Goal: Navigation & Orientation: Find specific page/section

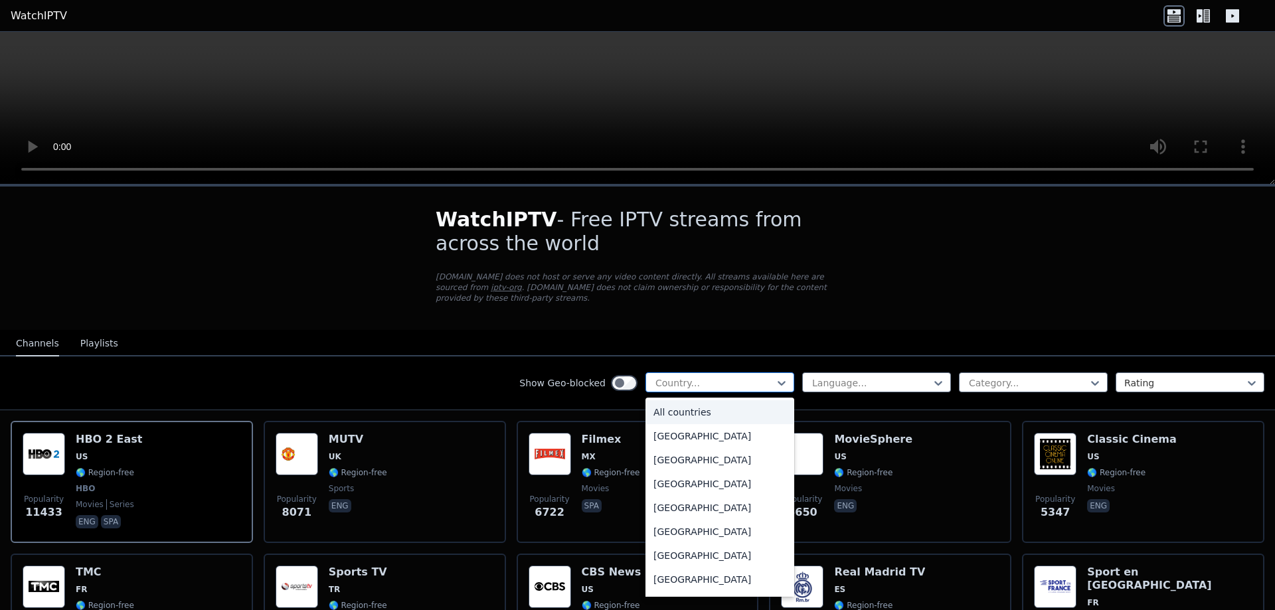
click at [731, 377] on div at bounding box center [714, 383] width 121 height 13
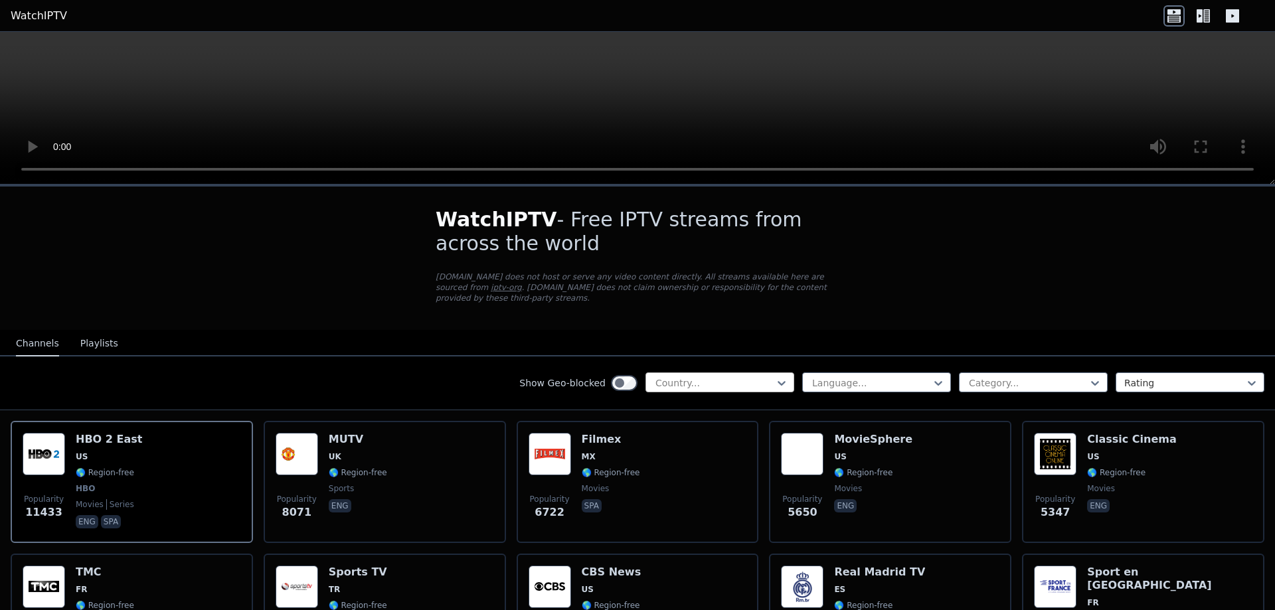
click at [727, 377] on div at bounding box center [714, 383] width 121 height 13
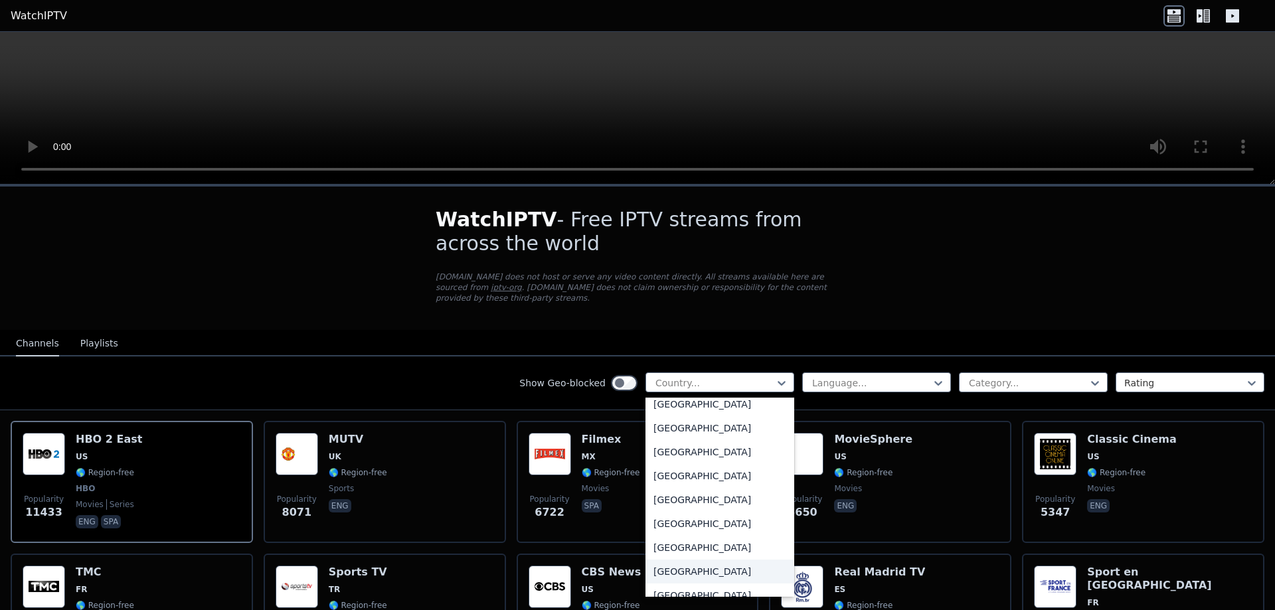
scroll to position [4582, 0]
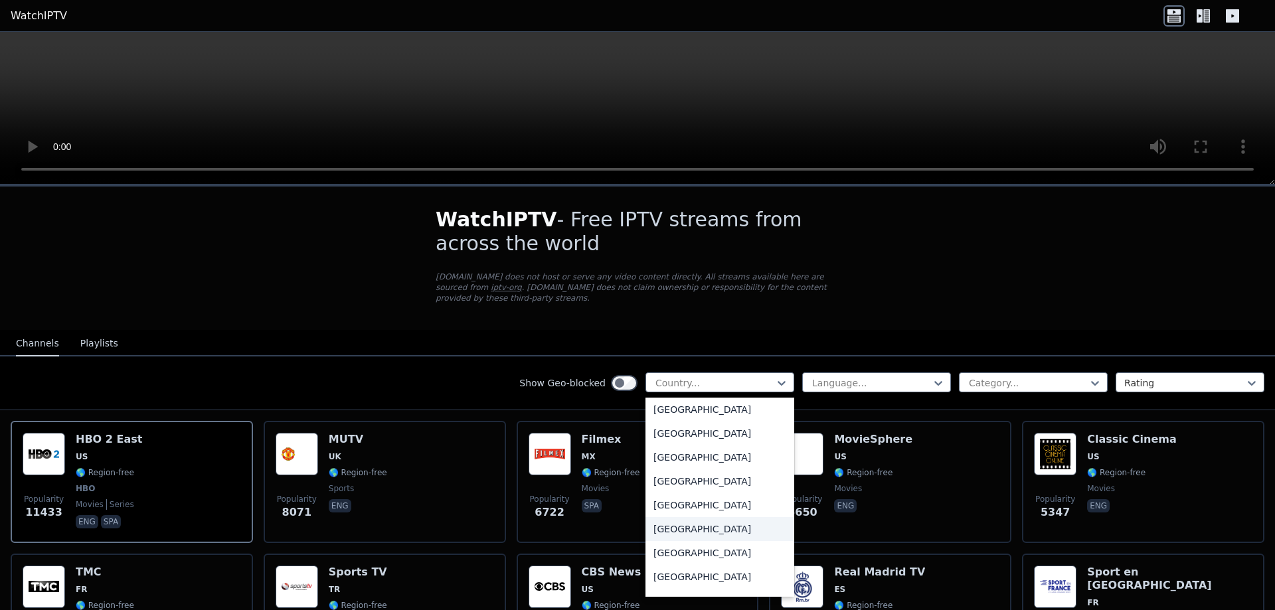
click at [703, 519] on div "[GEOGRAPHIC_DATA]" at bounding box center [719, 529] width 149 height 24
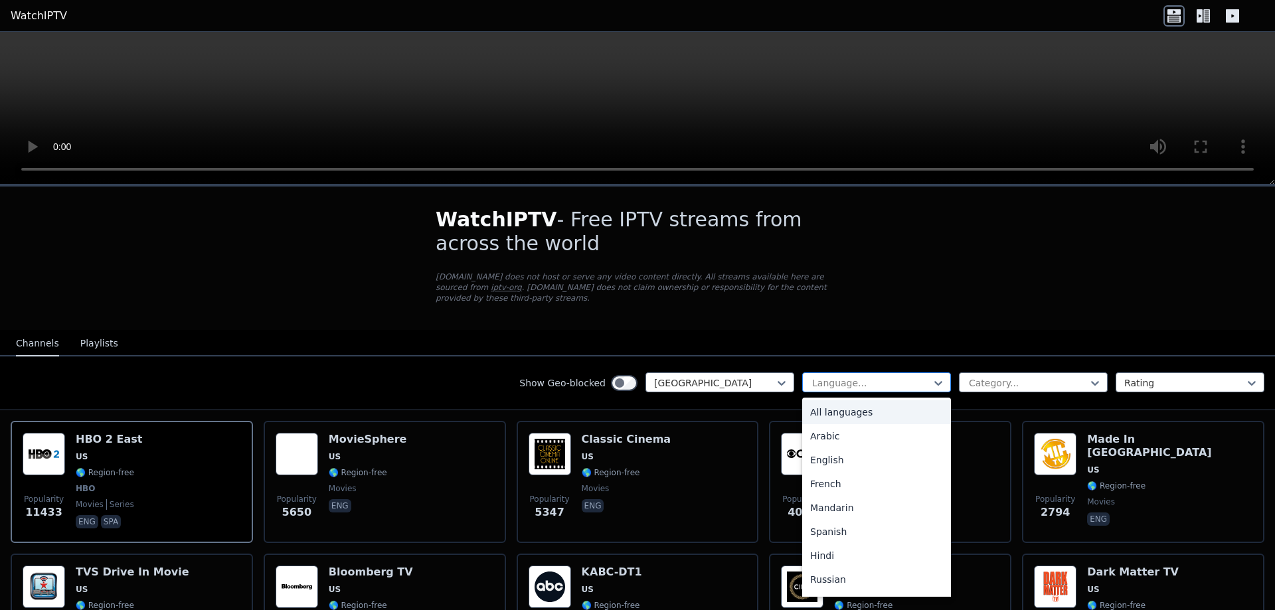
click at [865, 373] on div "Language..." at bounding box center [876, 383] width 149 height 20
click at [865, 456] on div "English" at bounding box center [876, 460] width 149 height 24
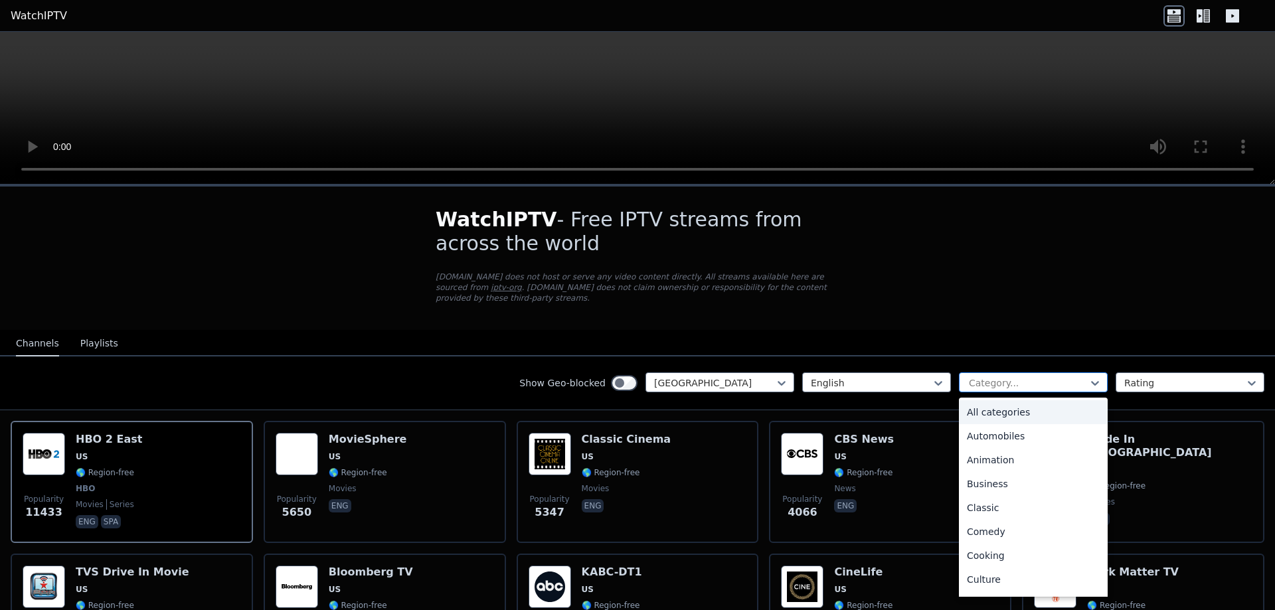
click at [986, 377] on div at bounding box center [1028, 383] width 121 height 13
click at [981, 523] on div "Sports" at bounding box center [1033, 535] width 149 height 24
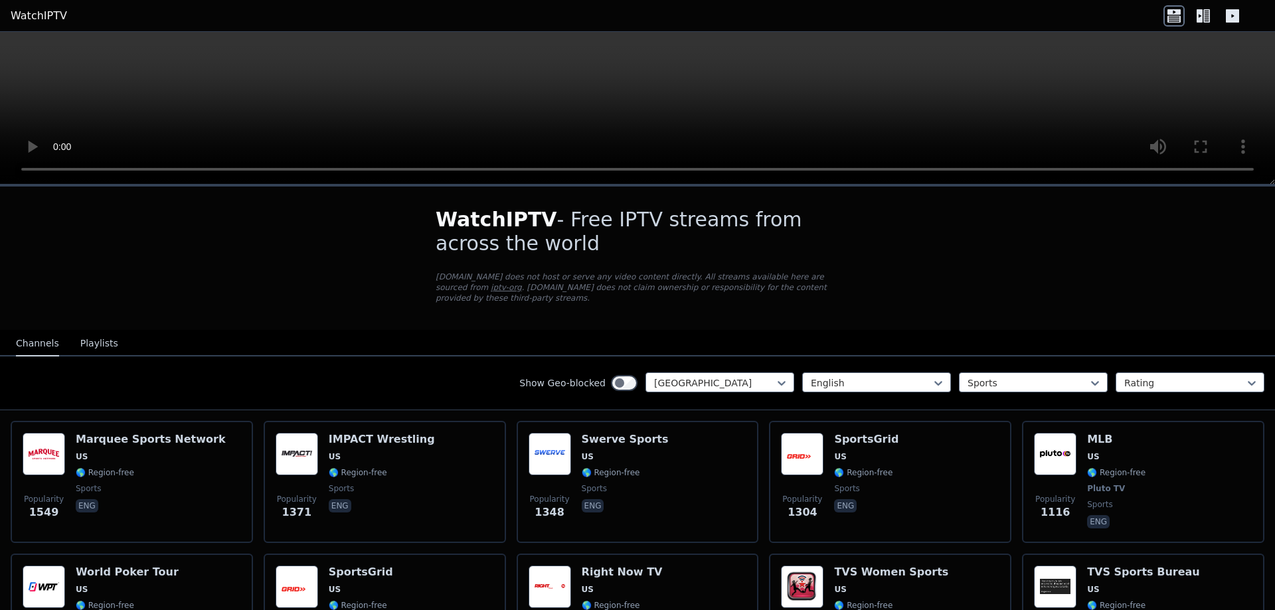
click at [466, 360] on div "Show Geo-blocked United States English Sports Rating" at bounding box center [637, 384] width 1275 height 54
click at [98, 331] on button "Playlists" at bounding box center [99, 343] width 38 height 25
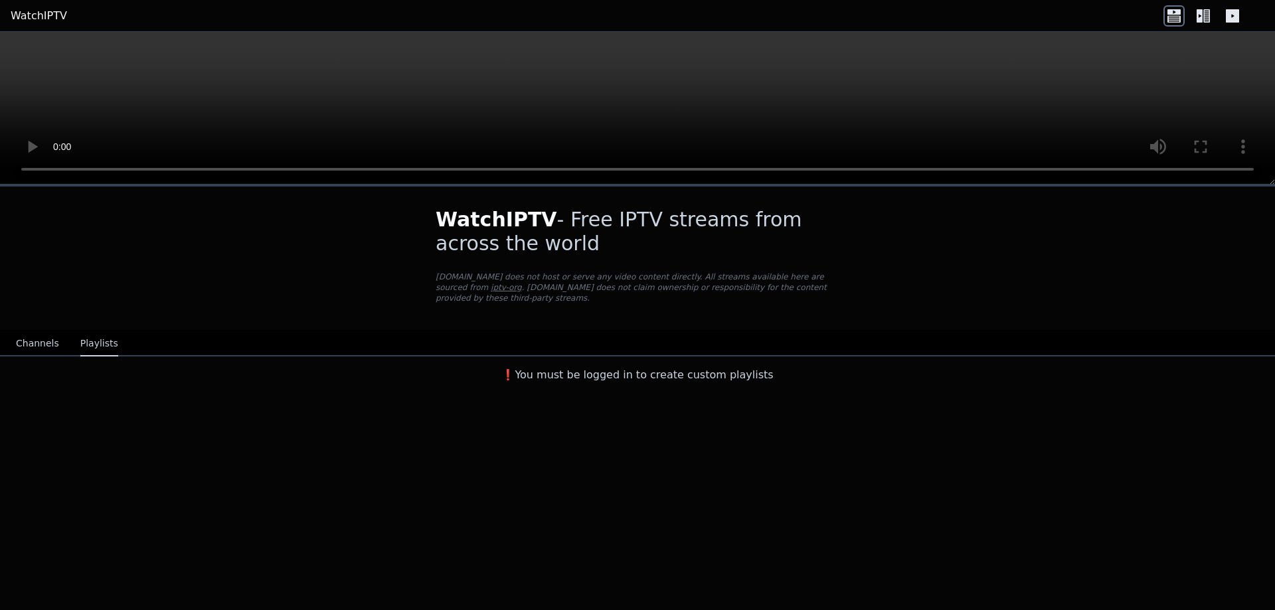
click at [31, 334] on button "Channels" at bounding box center [37, 343] width 43 height 25
